Goal: Navigation & Orientation: Understand site structure

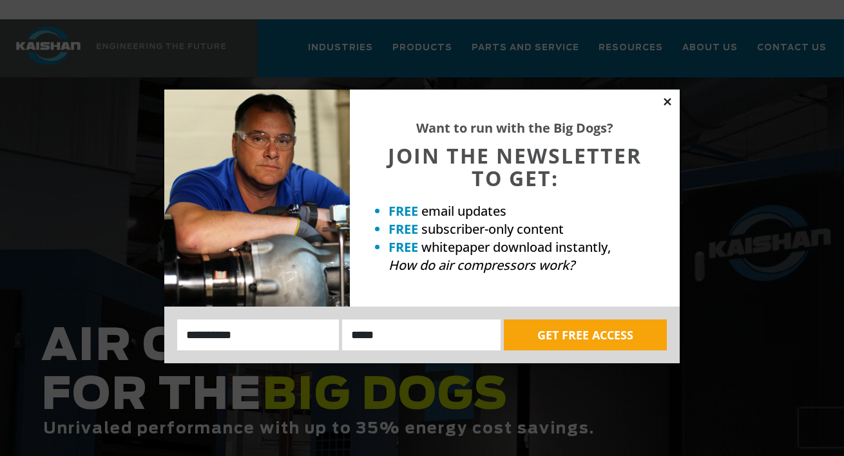
click at [664, 103] on icon at bounding box center [668, 102] width 12 height 12
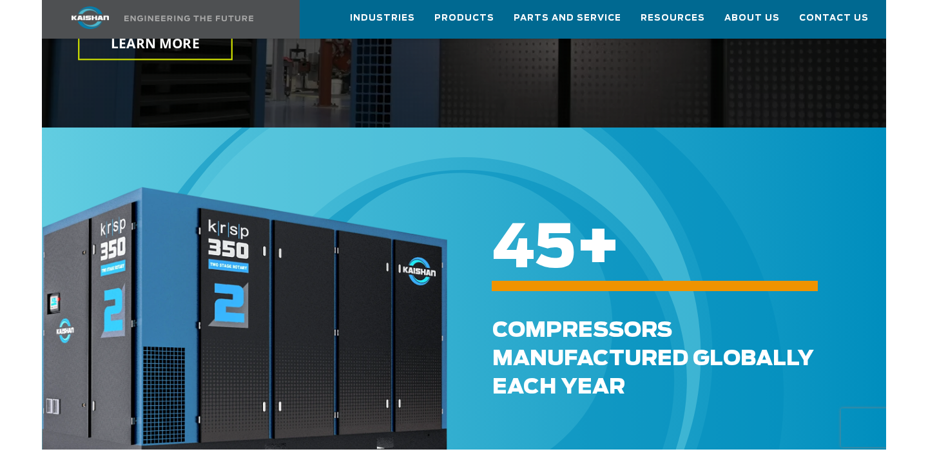
scroll to position [508, 0]
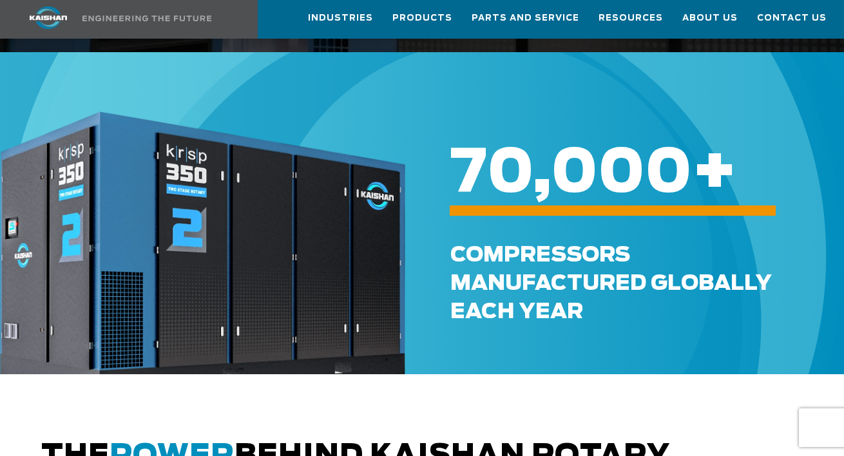
click at [356, 201] on img at bounding box center [202, 255] width 405 height 289
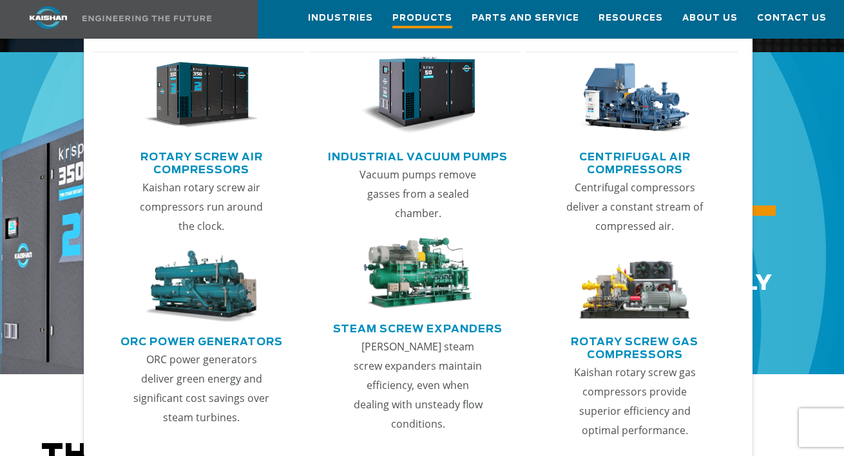
drag, startPoint x: 356, startPoint y: 201, endPoint x: 457, endPoint y: 15, distance: 211.4
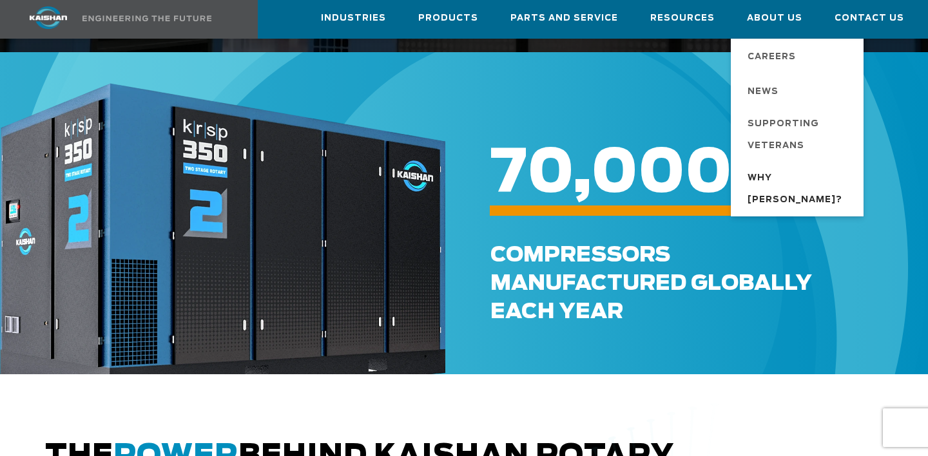
click at [773, 174] on span "Why [PERSON_NAME]?" at bounding box center [799, 190] width 103 height 44
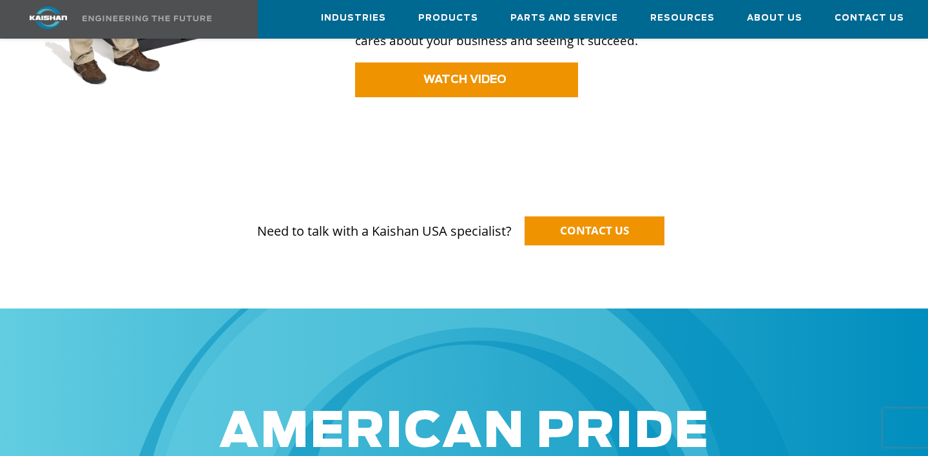
scroll to position [956, 0]
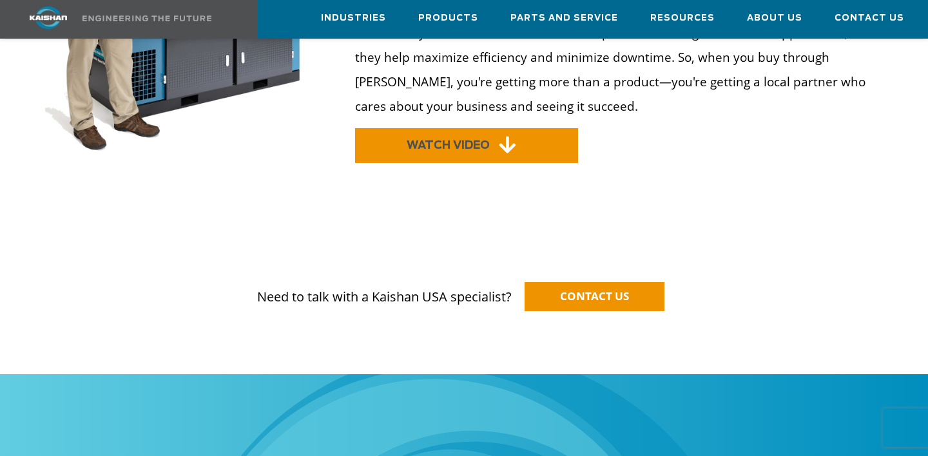
click at [536, 128] on link "WATCH VIDEO" at bounding box center [466, 145] width 223 height 35
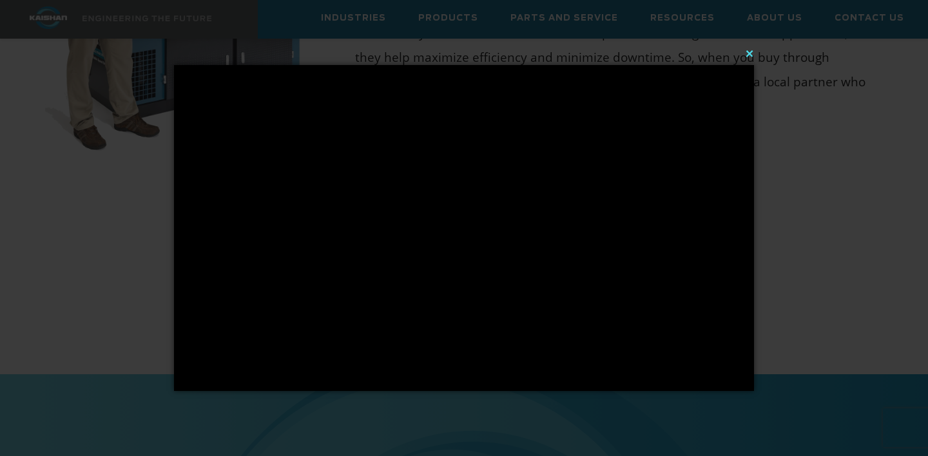
click at [751, 61] on button "×" at bounding box center [468, 53] width 580 height 28
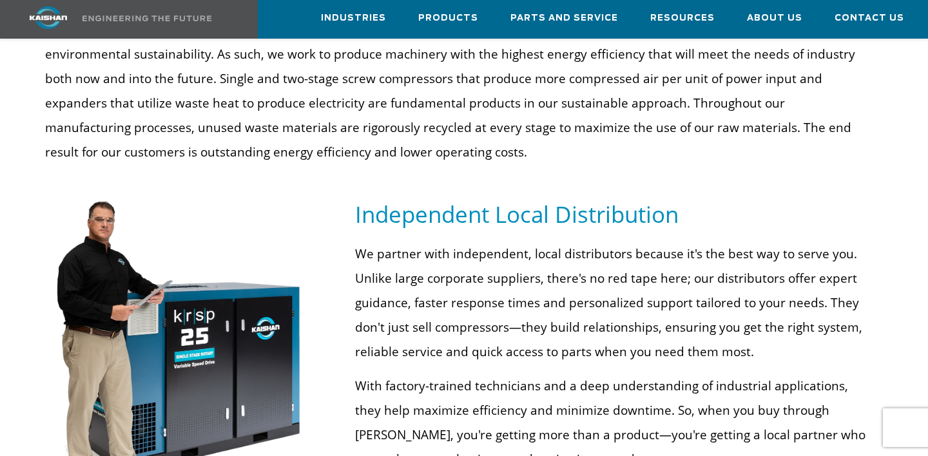
scroll to position [596, 0]
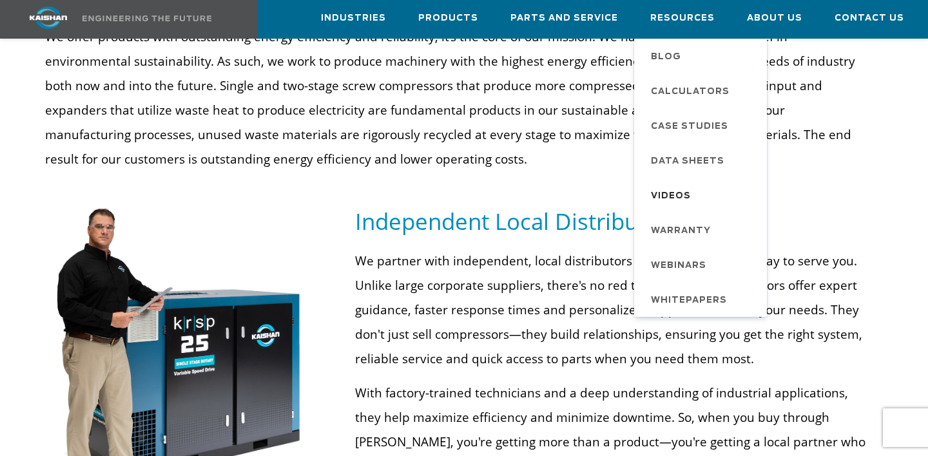
click at [676, 187] on span "Videos" at bounding box center [671, 197] width 40 height 22
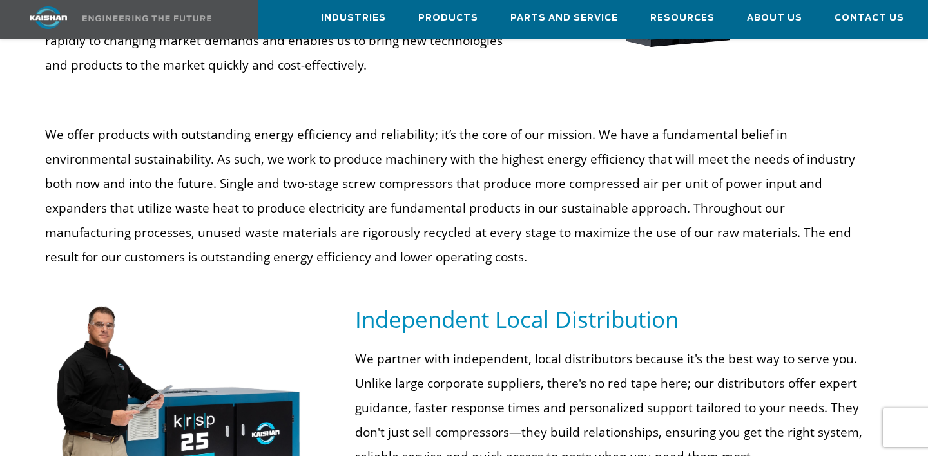
scroll to position [432, 0]
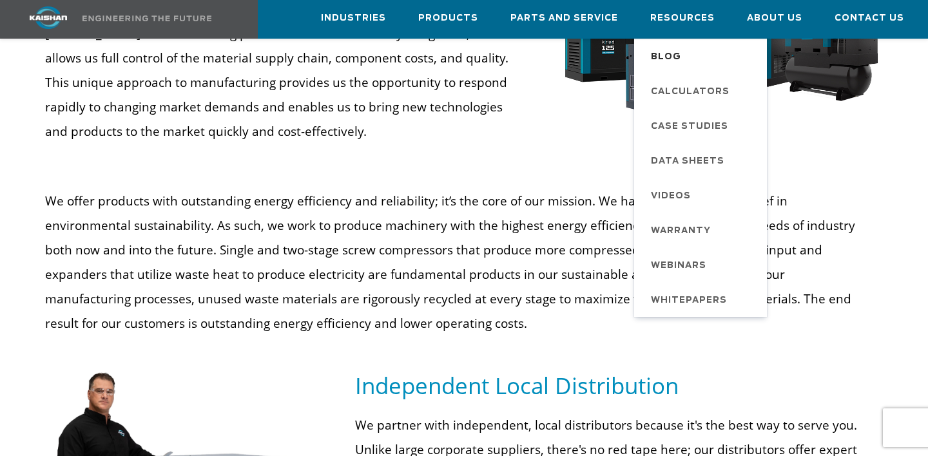
click at [673, 56] on span "Blog" at bounding box center [666, 57] width 30 height 22
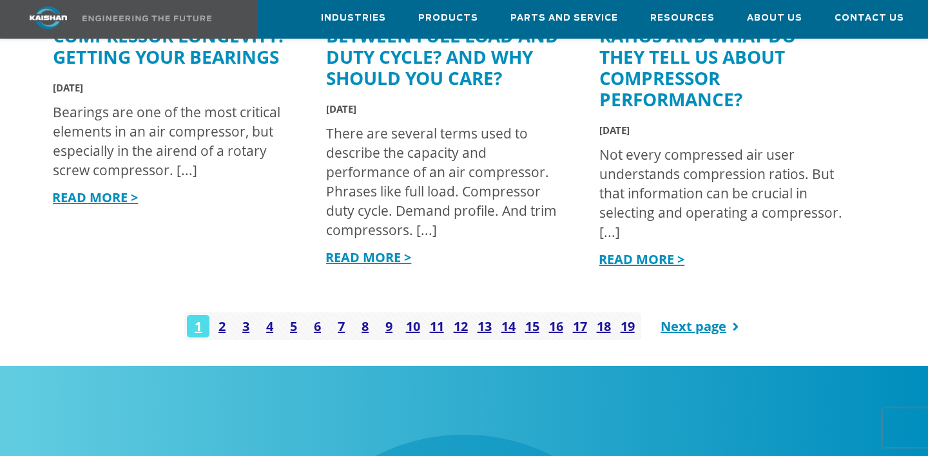
scroll to position [1906, 0]
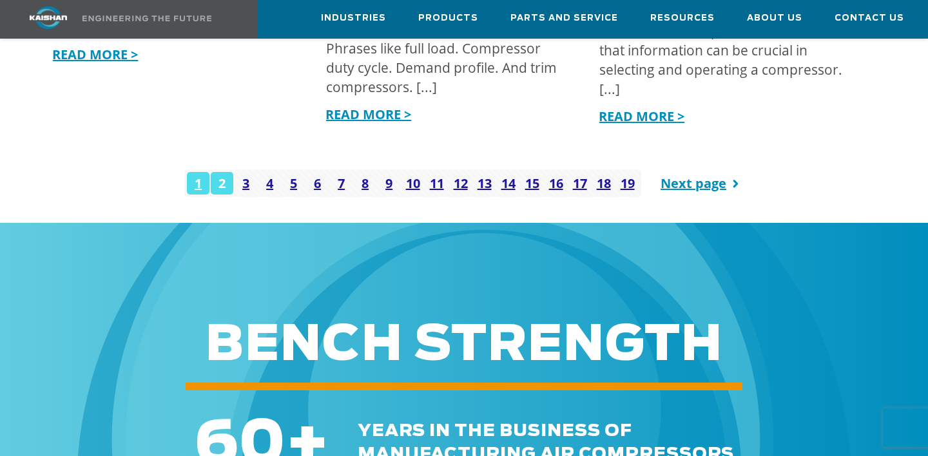
click at [226, 172] on link "2" at bounding box center [222, 183] width 23 height 23
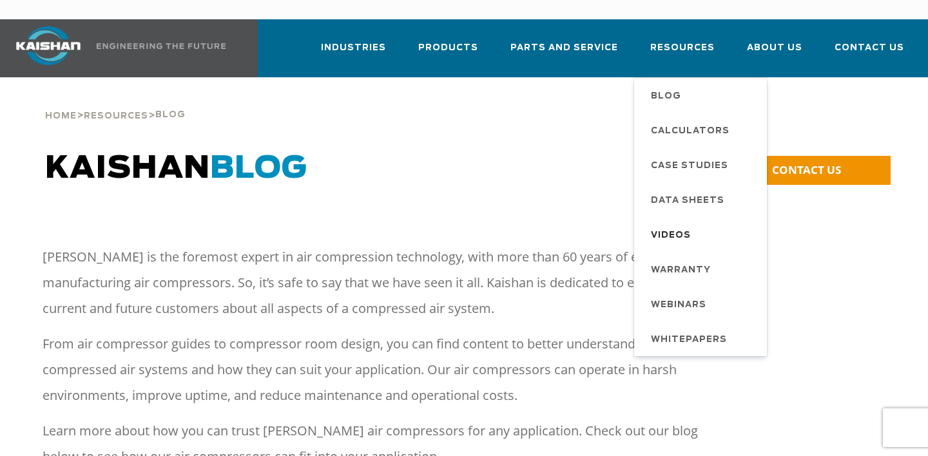
click at [674, 225] on span "Videos" at bounding box center [671, 236] width 40 height 22
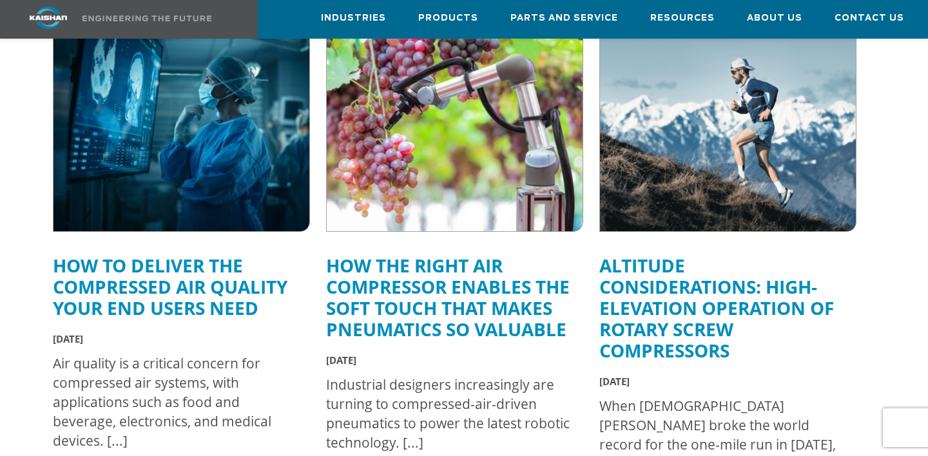
scroll to position [493, 0]
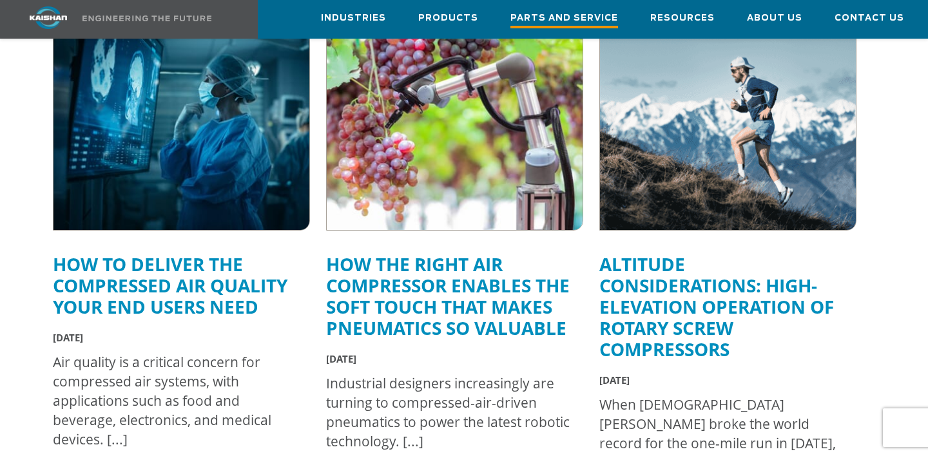
click at [601, 34] on link "Parts and Service" at bounding box center [564, 19] width 108 height 37
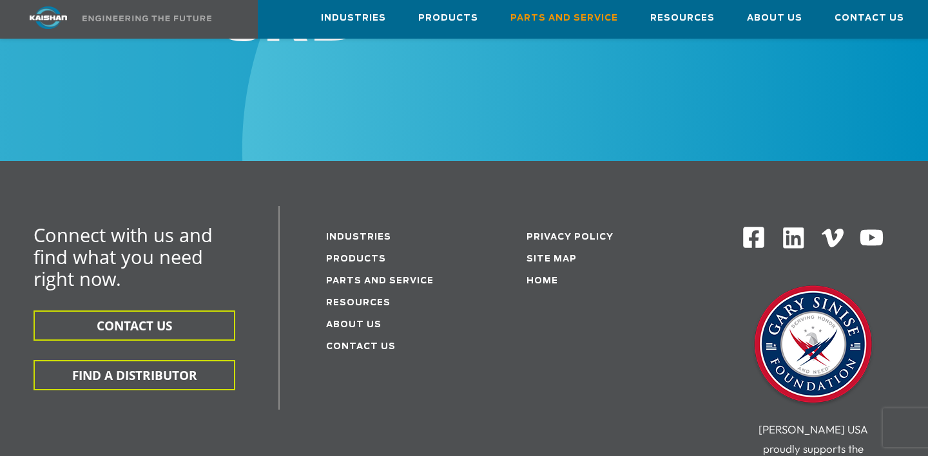
scroll to position [1587, 0]
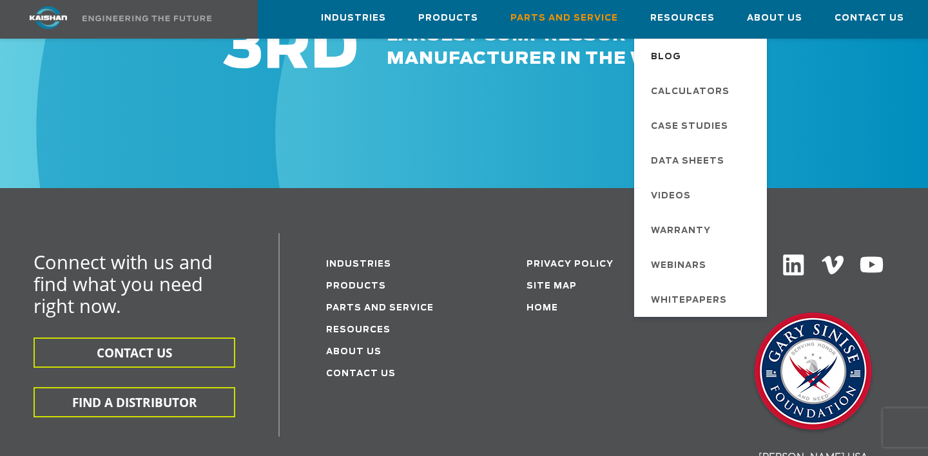
click at [662, 53] on span "Blog" at bounding box center [666, 57] width 30 height 22
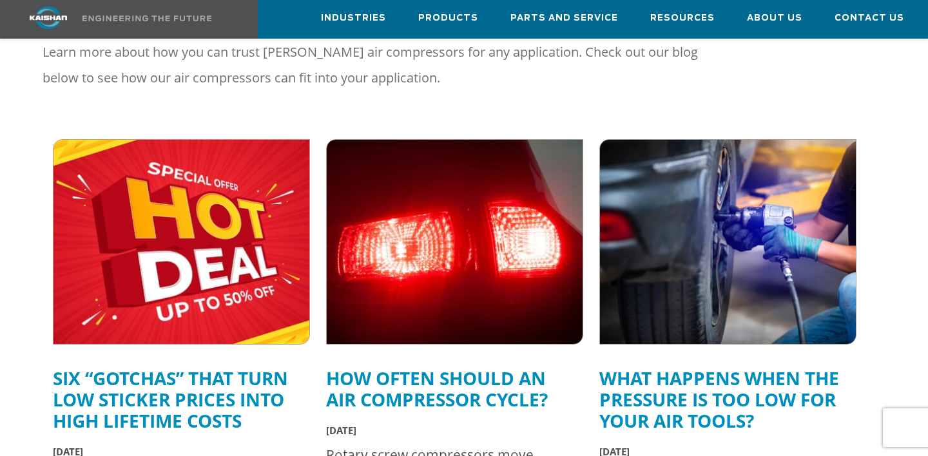
scroll to position [297, 0]
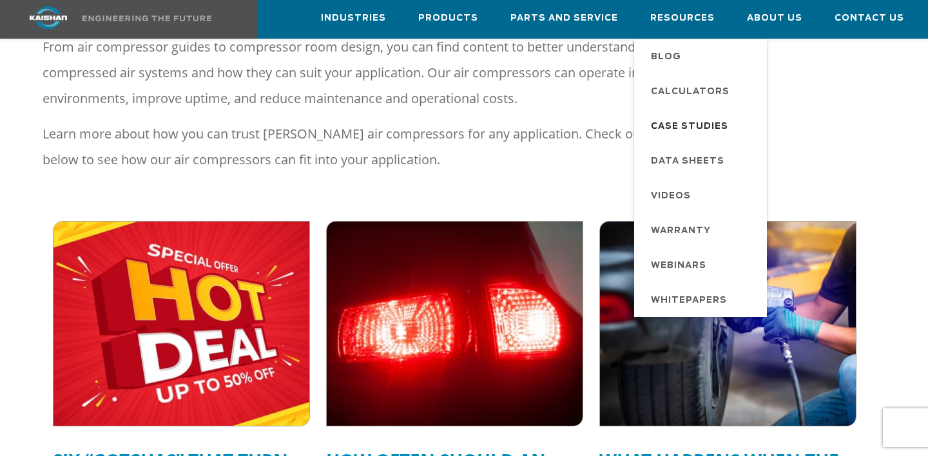
click at [696, 119] on span "Case Studies" at bounding box center [689, 127] width 77 height 22
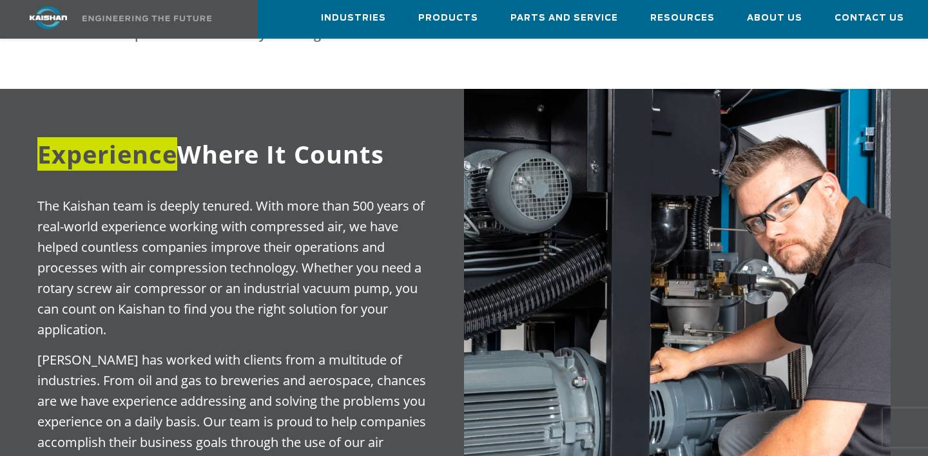
scroll to position [303, 0]
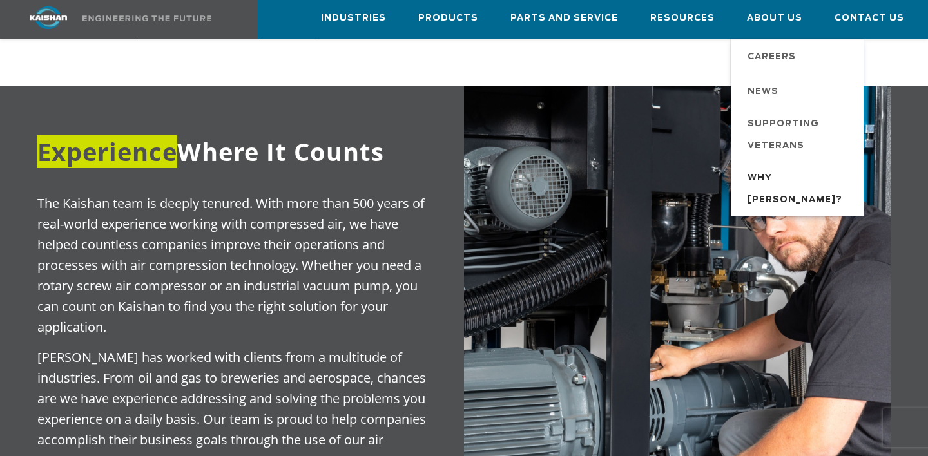
click at [787, 180] on span "Why [PERSON_NAME]?" at bounding box center [799, 190] width 103 height 44
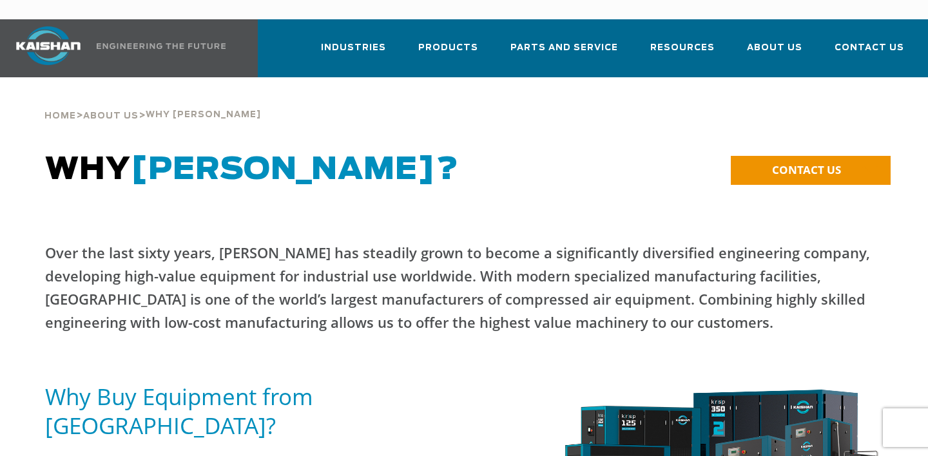
click at [180, 43] on img at bounding box center [161, 46] width 129 height 6
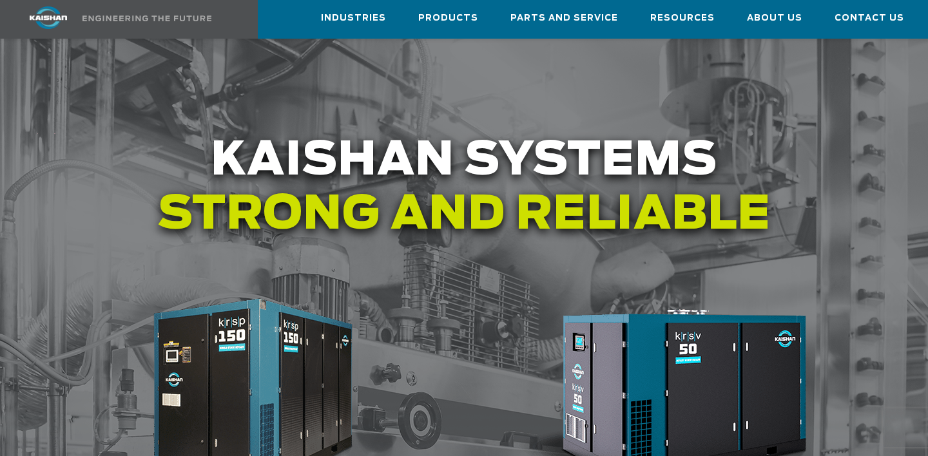
scroll to position [1523, 0]
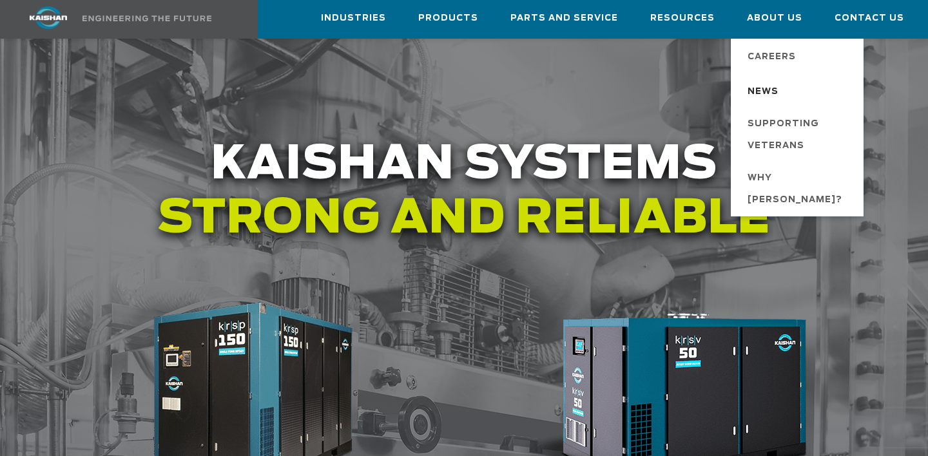
click at [775, 84] on span "News" at bounding box center [763, 92] width 31 height 22
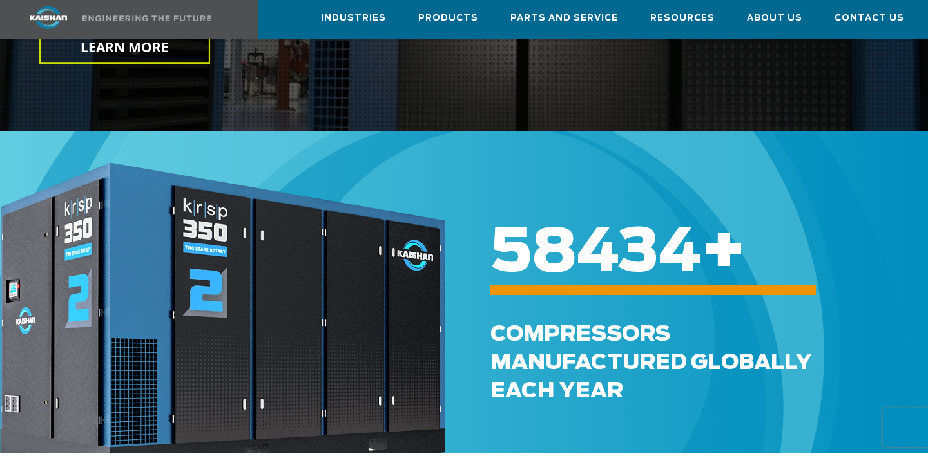
scroll to position [435, 0]
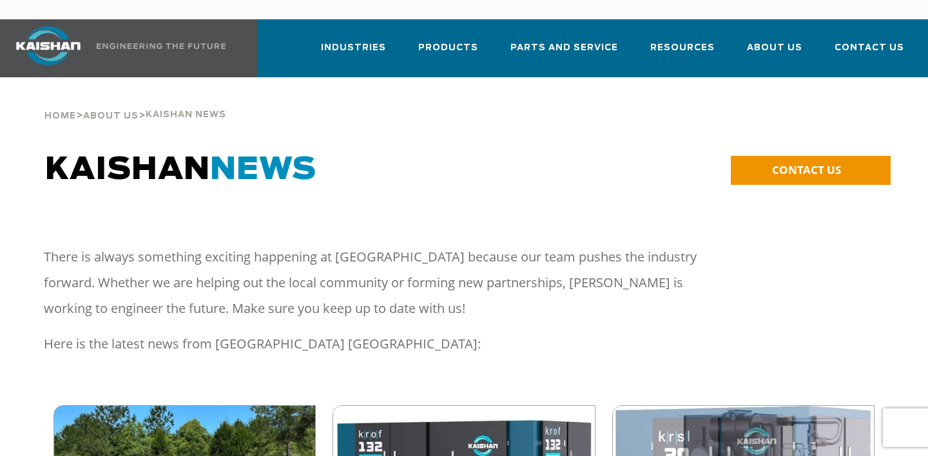
click at [139, 43] on img at bounding box center [161, 46] width 129 height 6
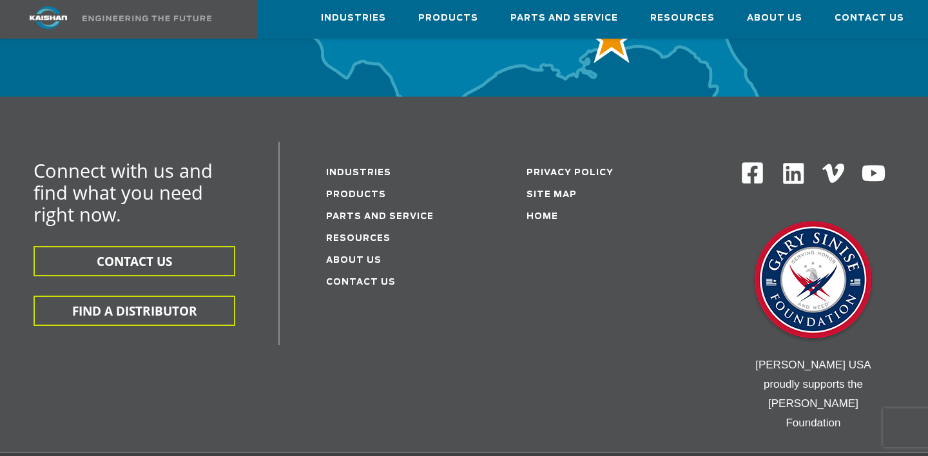
scroll to position [4333, 0]
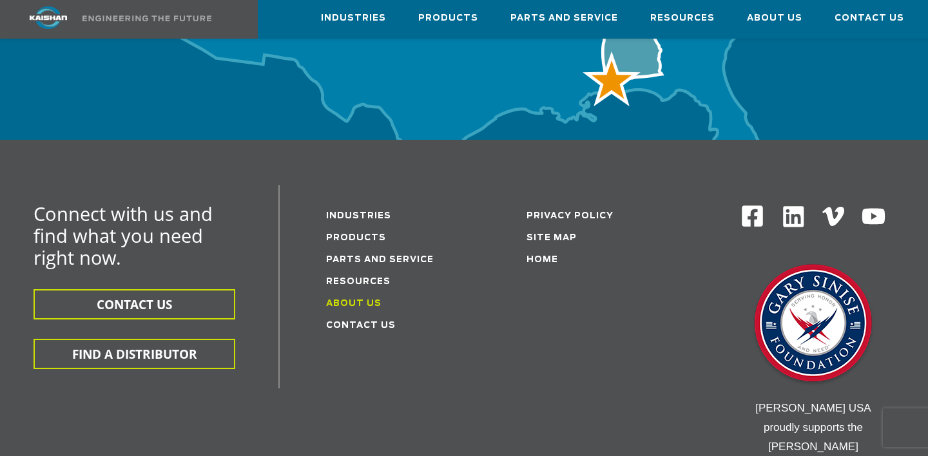
click at [357, 300] on link "About Us" at bounding box center [353, 304] width 55 height 8
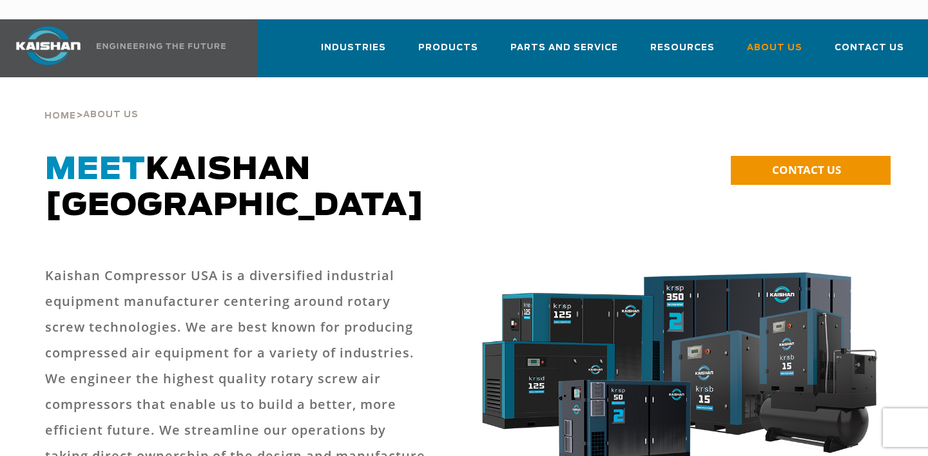
click at [61, 26] on img at bounding box center [48, 45] width 97 height 39
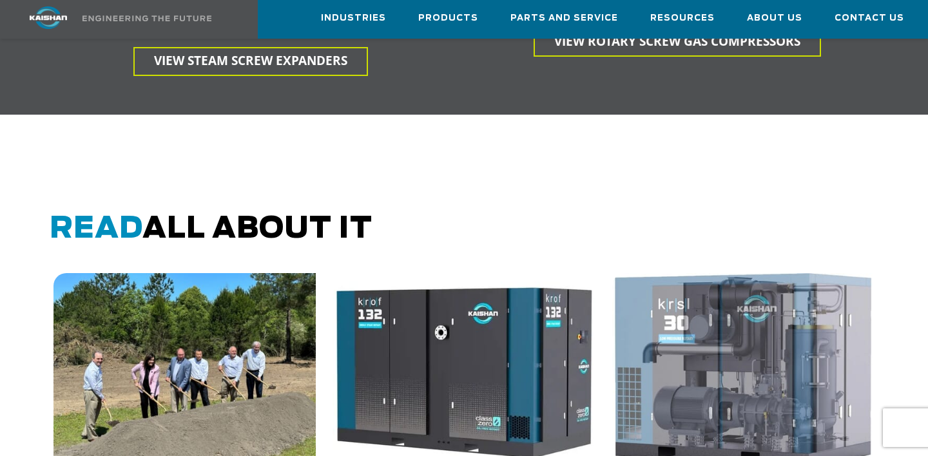
scroll to position [3297, 0]
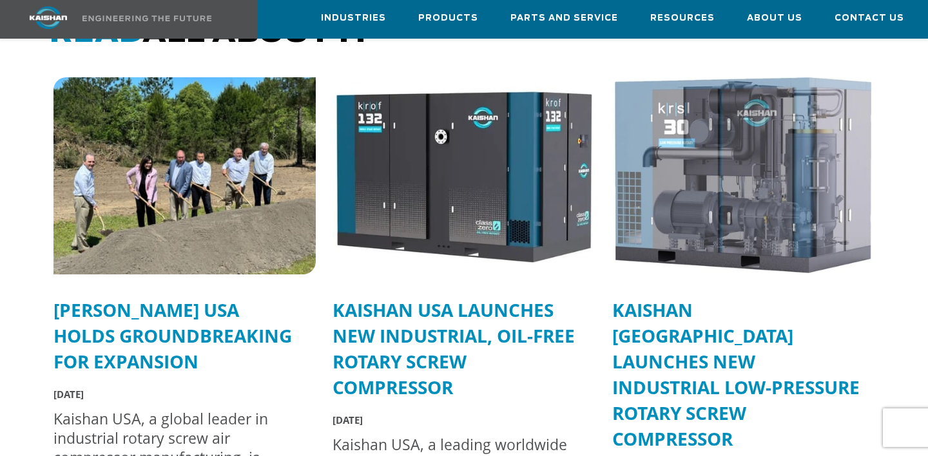
click at [170, 245] on img at bounding box center [184, 176] width 289 height 217
